Goal: Book appointment/travel/reservation

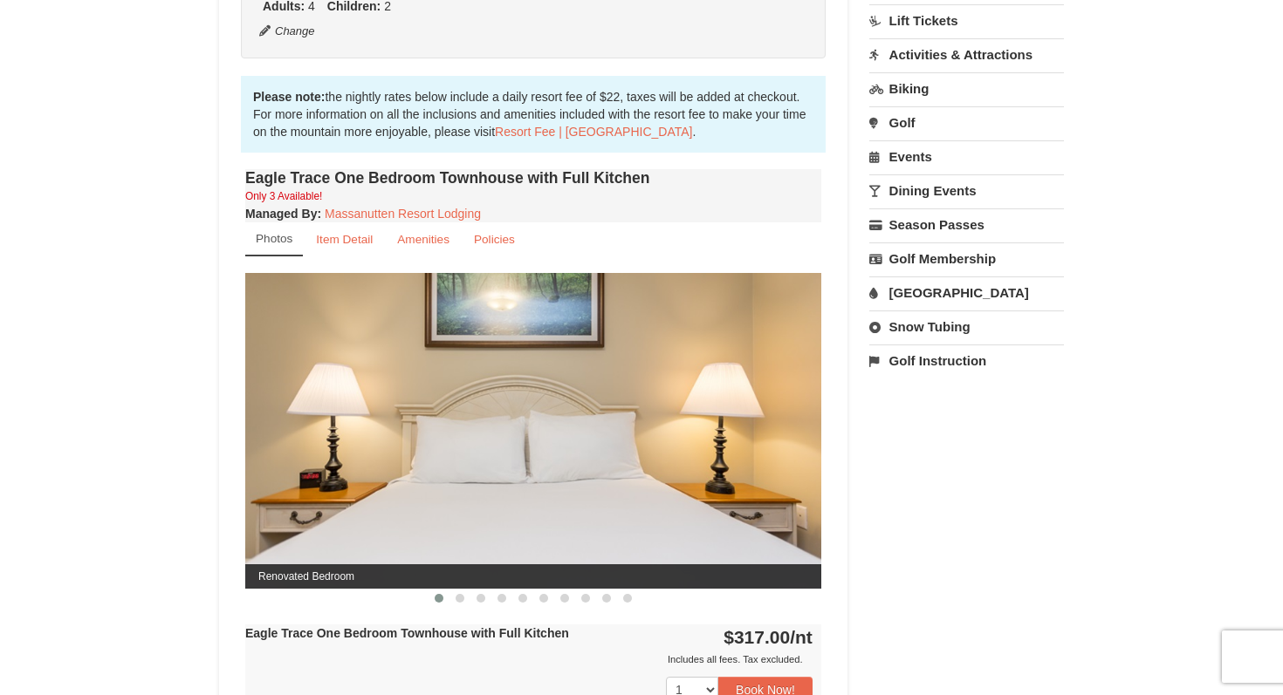
scroll to position [565, 0]
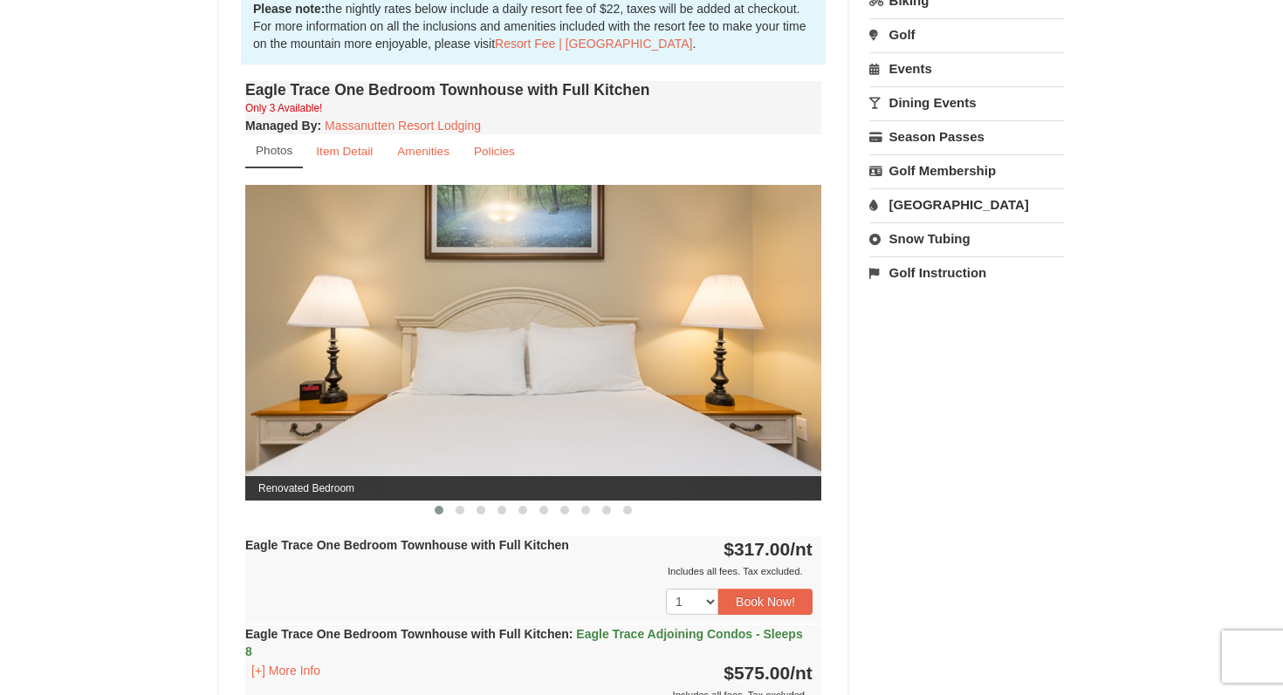
click at [696, 353] on img at bounding box center [533, 342] width 576 height 315
drag, startPoint x: 696, startPoint y: 353, endPoint x: 402, endPoint y: 357, distance: 294.1
click at [409, 357] on img at bounding box center [533, 342] width 576 height 315
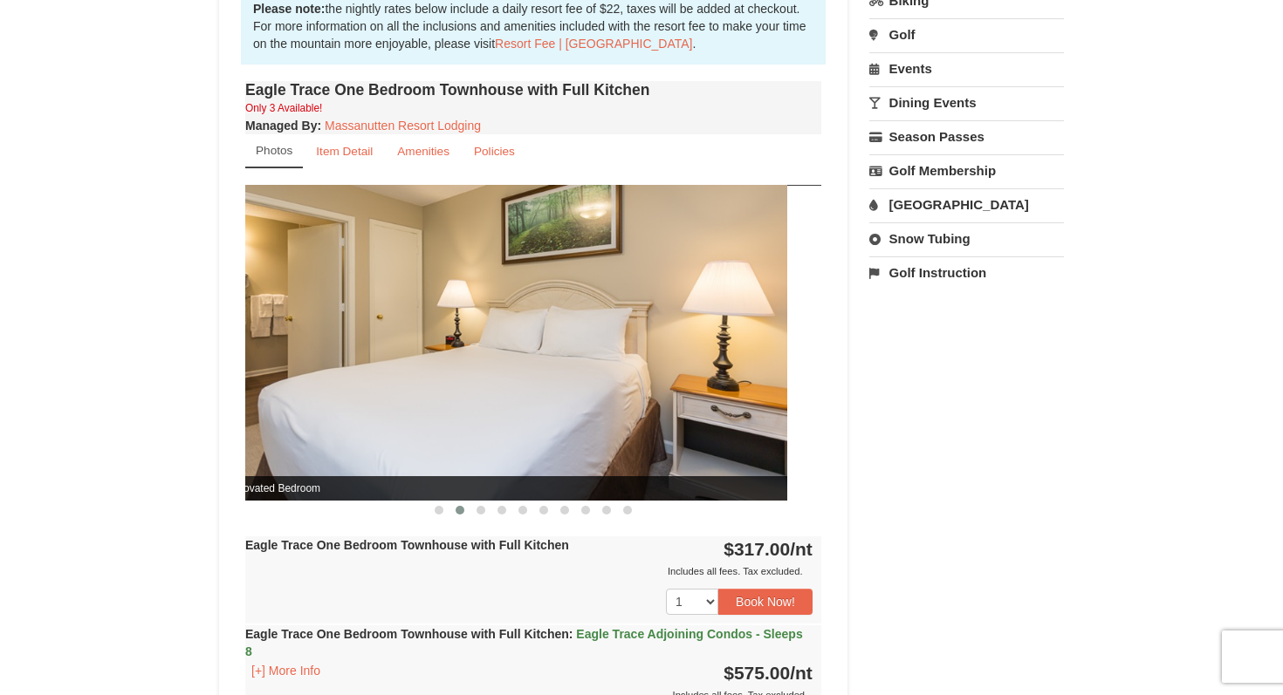
drag, startPoint x: 627, startPoint y: 363, endPoint x: 593, endPoint y: 363, distance: 34.0
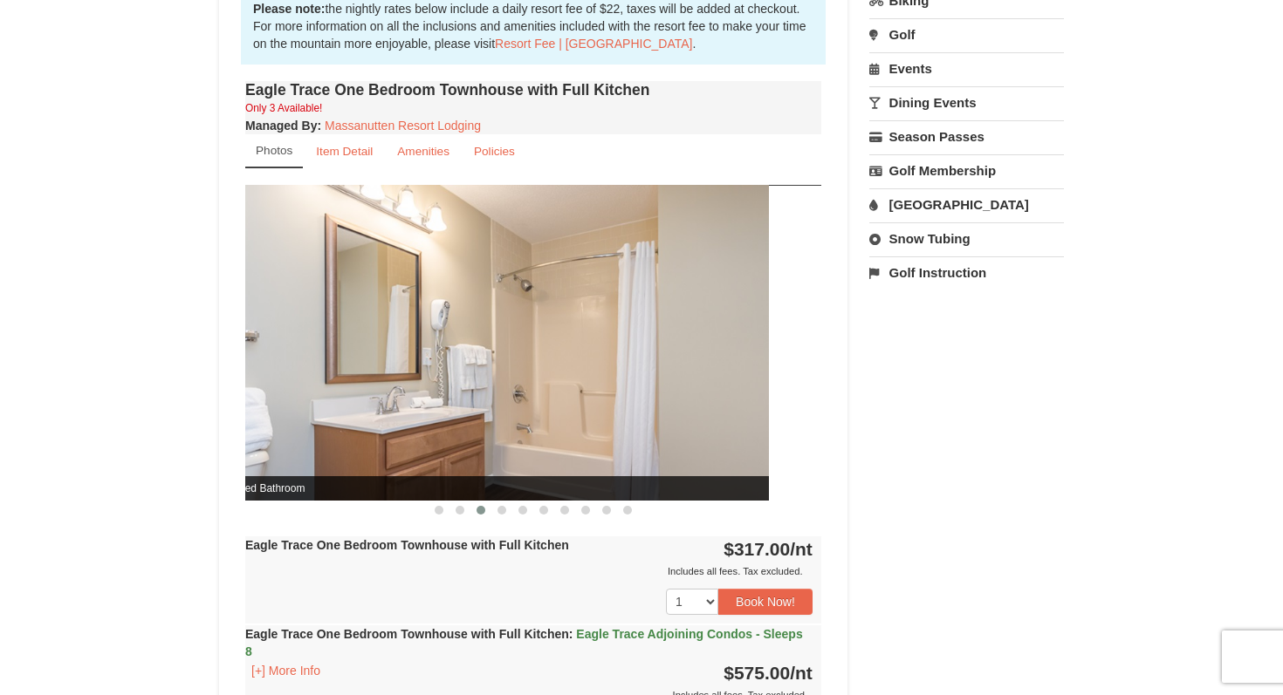
drag, startPoint x: 593, startPoint y: 363, endPoint x: 393, endPoint y: 370, distance: 200.8
click at [393, 370] on img at bounding box center [481, 342] width 576 height 315
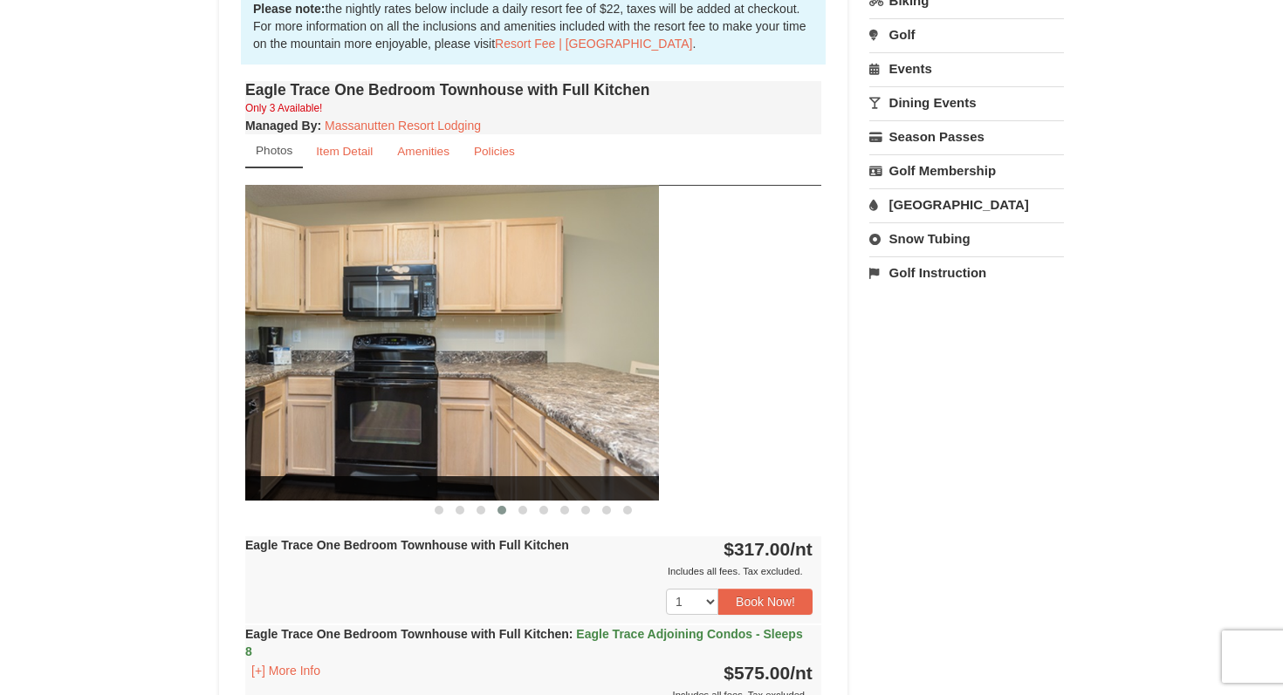
drag, startPoint x: 554, startPoint y: 369, endPoint x: 349, endPoint y: 369, distance: 205.1
click at [358, 369] on img at bounding box center [371, 342] width 576 height 315
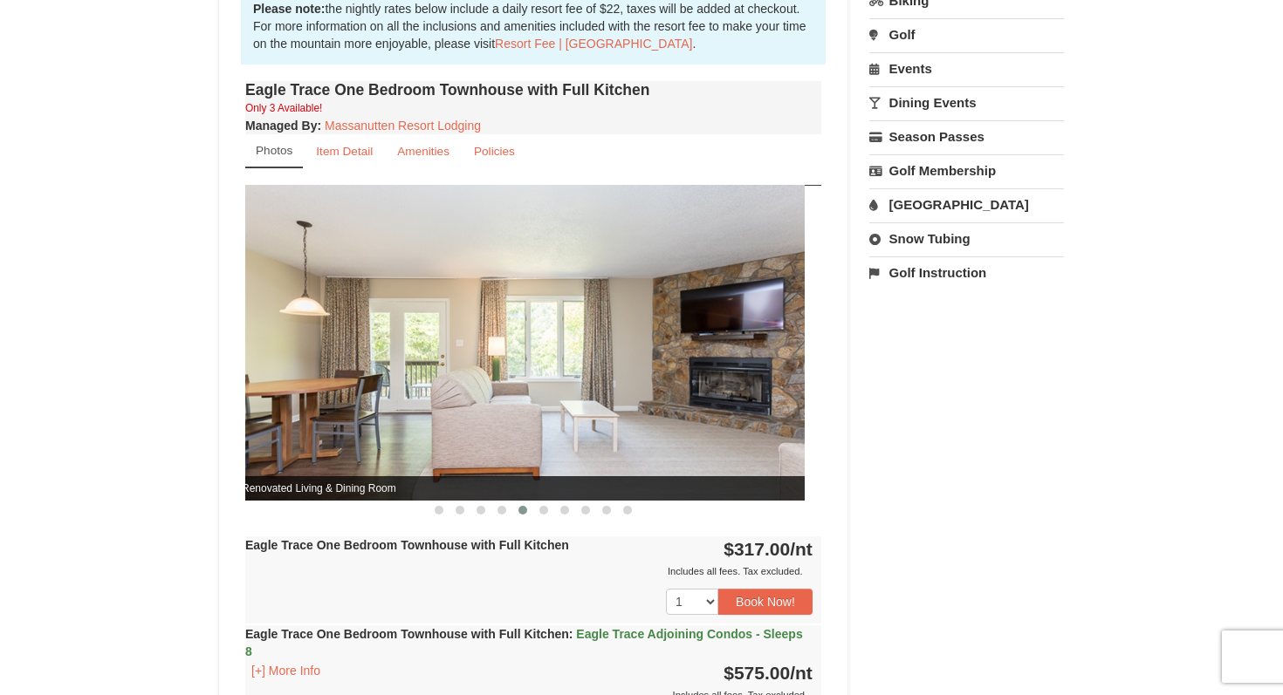
drag, startPoint x: 538, startPoint y: 362, endPoint x: 314, endPoint y: 362, distance: 223.4
click at [316, 362] on img at bounding box center [517, 342] width 576 height 315
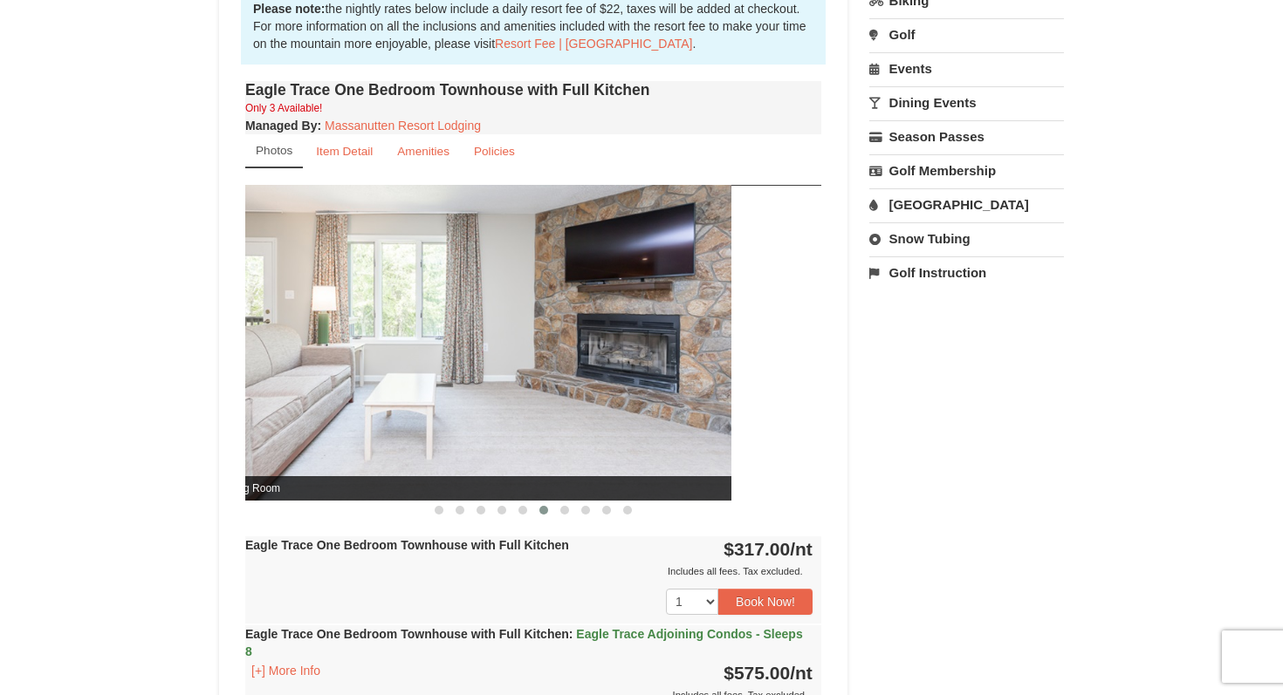
drag, startPoint x: 649, startPoint y: 356, endPoint x: 387, endPoint y: 356, distance: 262.7
click at [398, 356] on img at bounding box center [443, 342] width 576 height 315
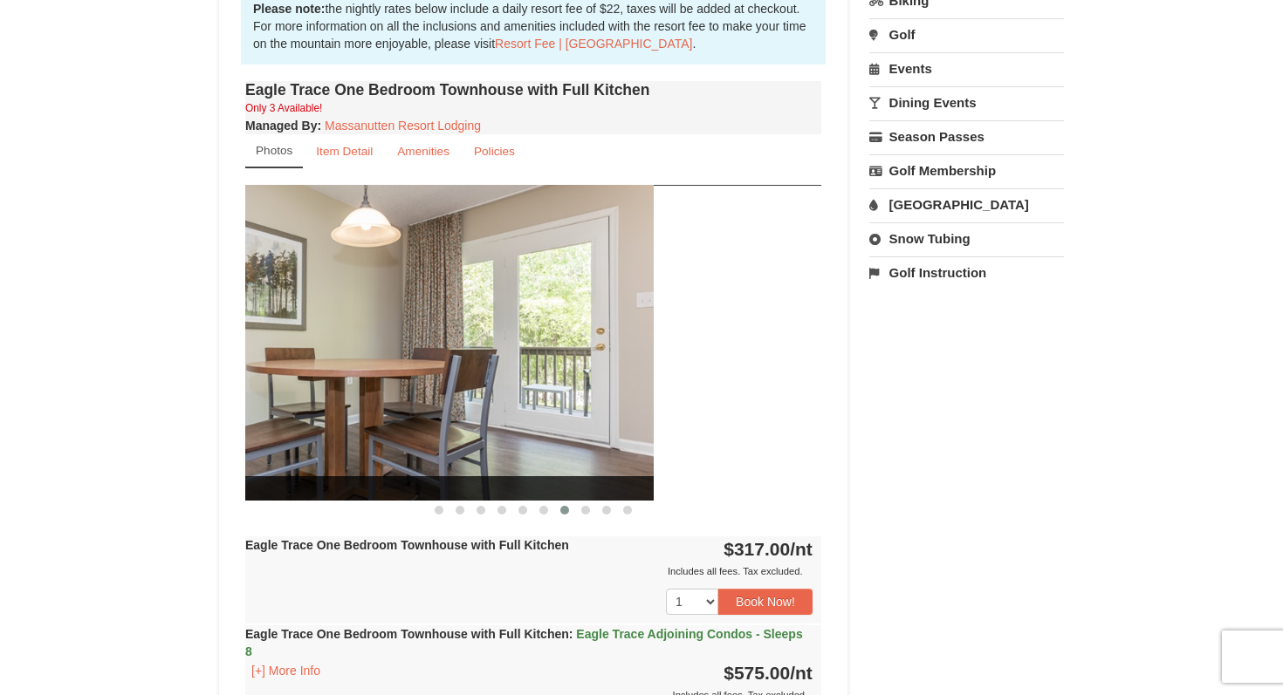
drag, startPoint x: 576, startPoint y: 343, endPoint x: 261, endPoint y: 342, distance: 315.0
click at [263, 343] on img at bounding box center [366, 342] width 576 height 315
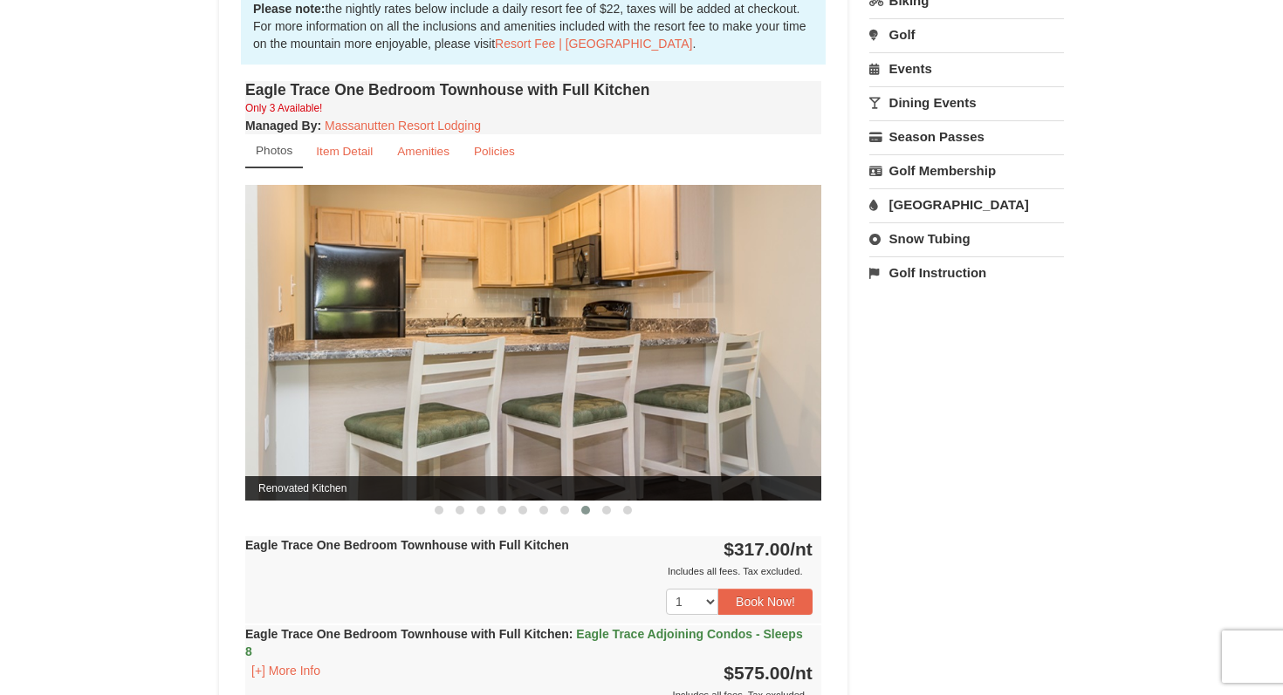
drag, startPoint x: 665, startPoint y: 369, endPoint x: 449, endPoint y: 369, distance: 215.5
click at [452, 369] on img at bounding box center [533, 342] width 576 height 315
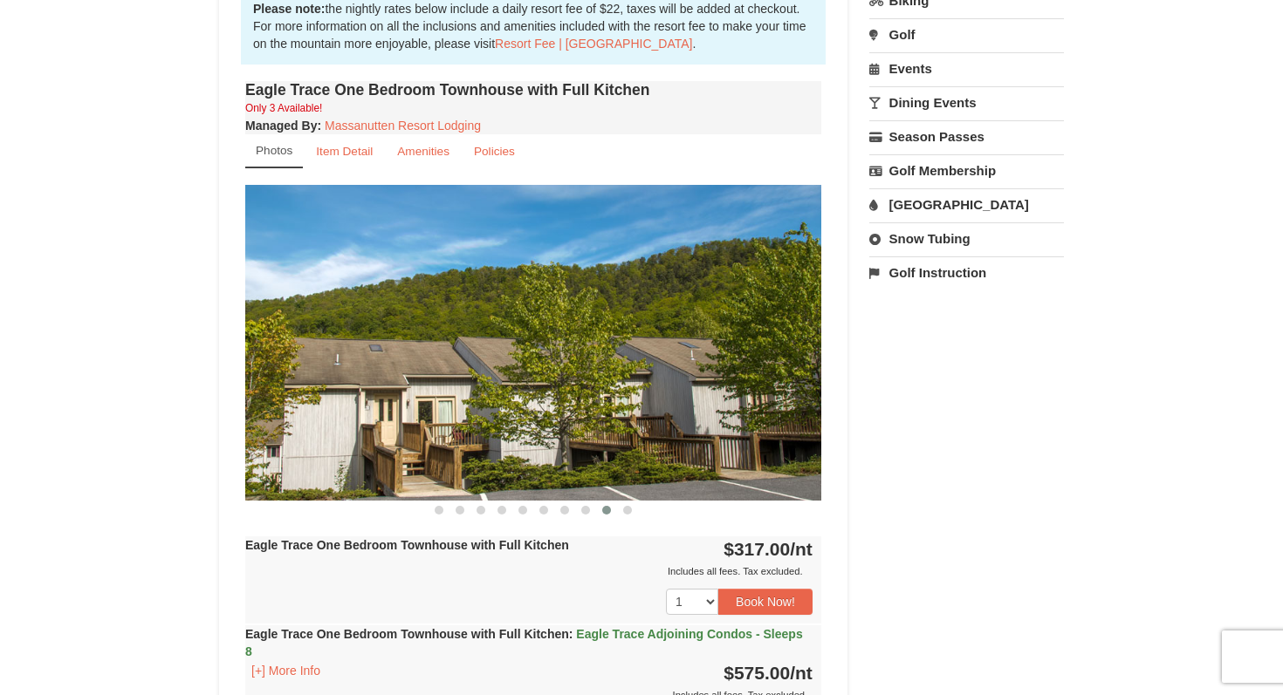
drag, startPoint x: 641, startPoint y: 329, endPoint x: 359, endPoint y: 329, distance: 282.7
click at [364, 329] on img at bounding box center [533, 342] width 576 height 315
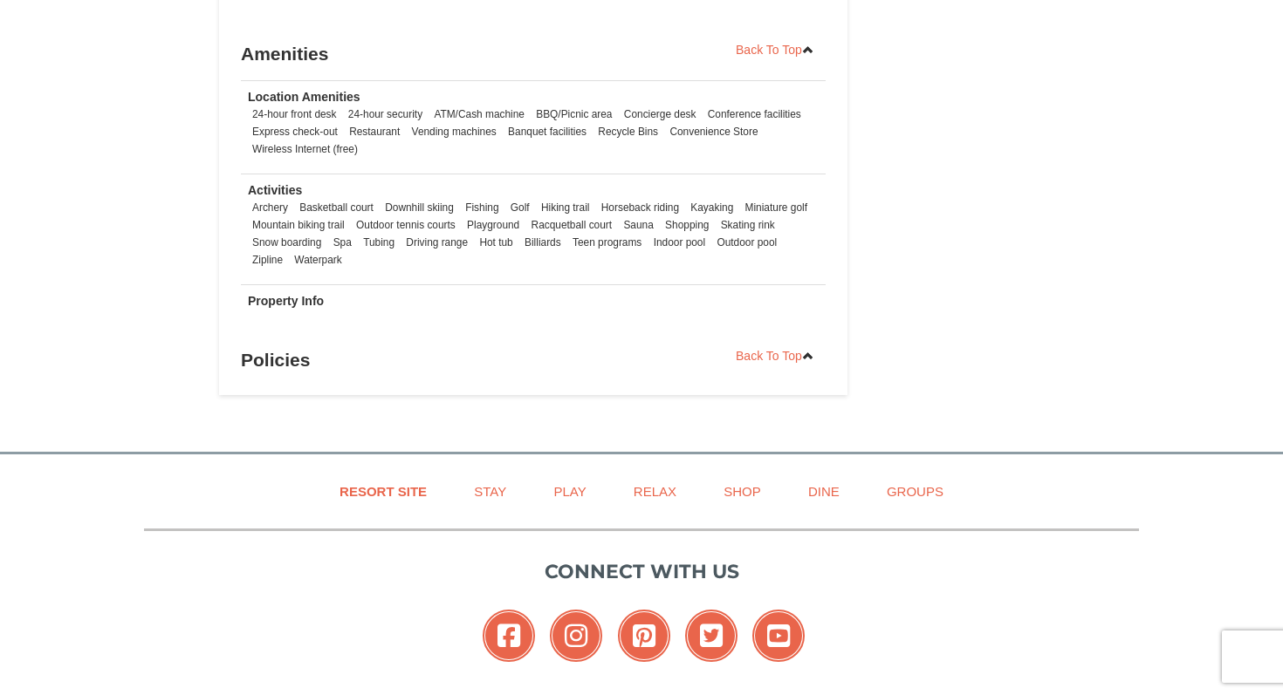
scroll to position [2236, 0]
